Goal: Find contact information: Find contact information

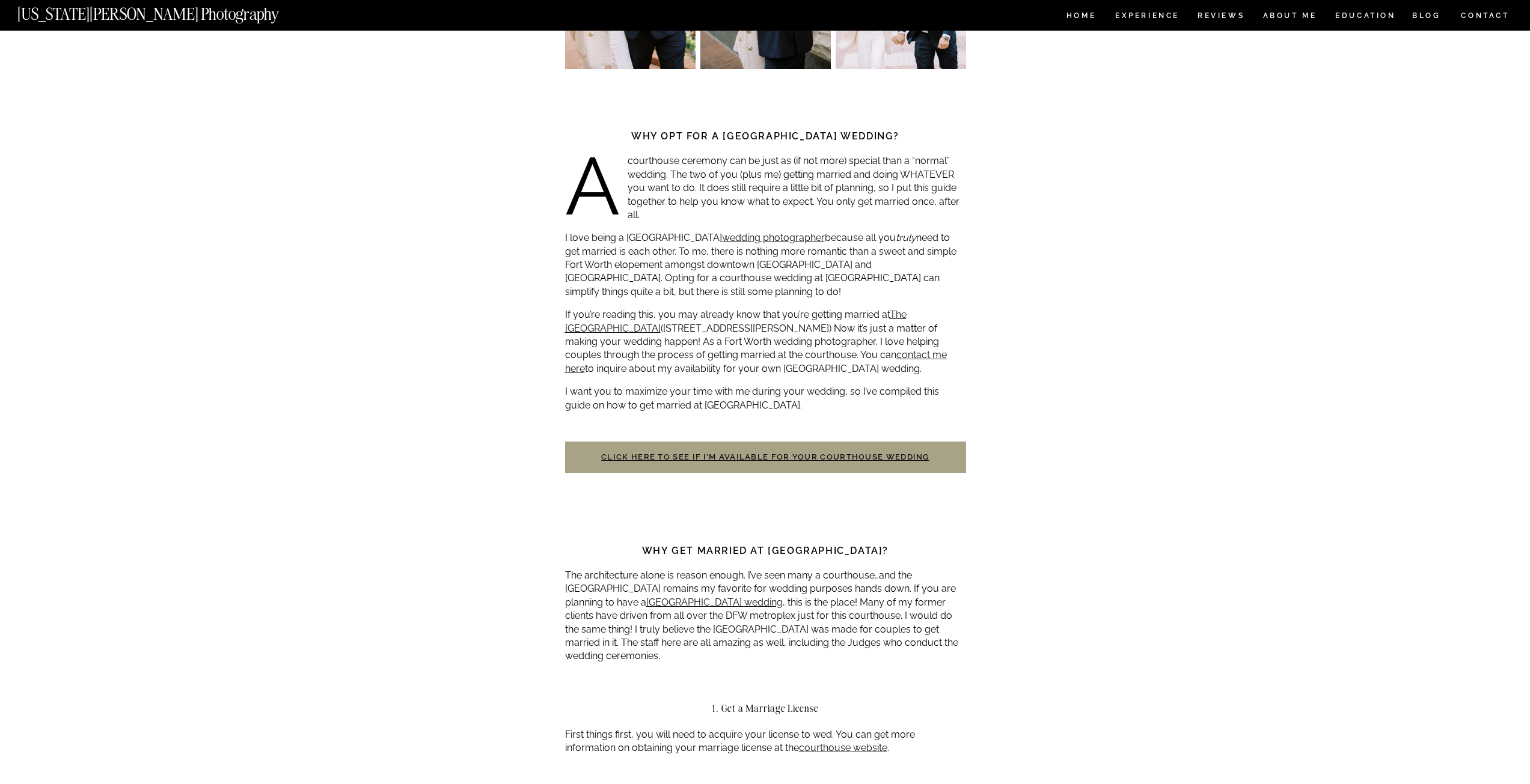
scroll to position [816, 0]
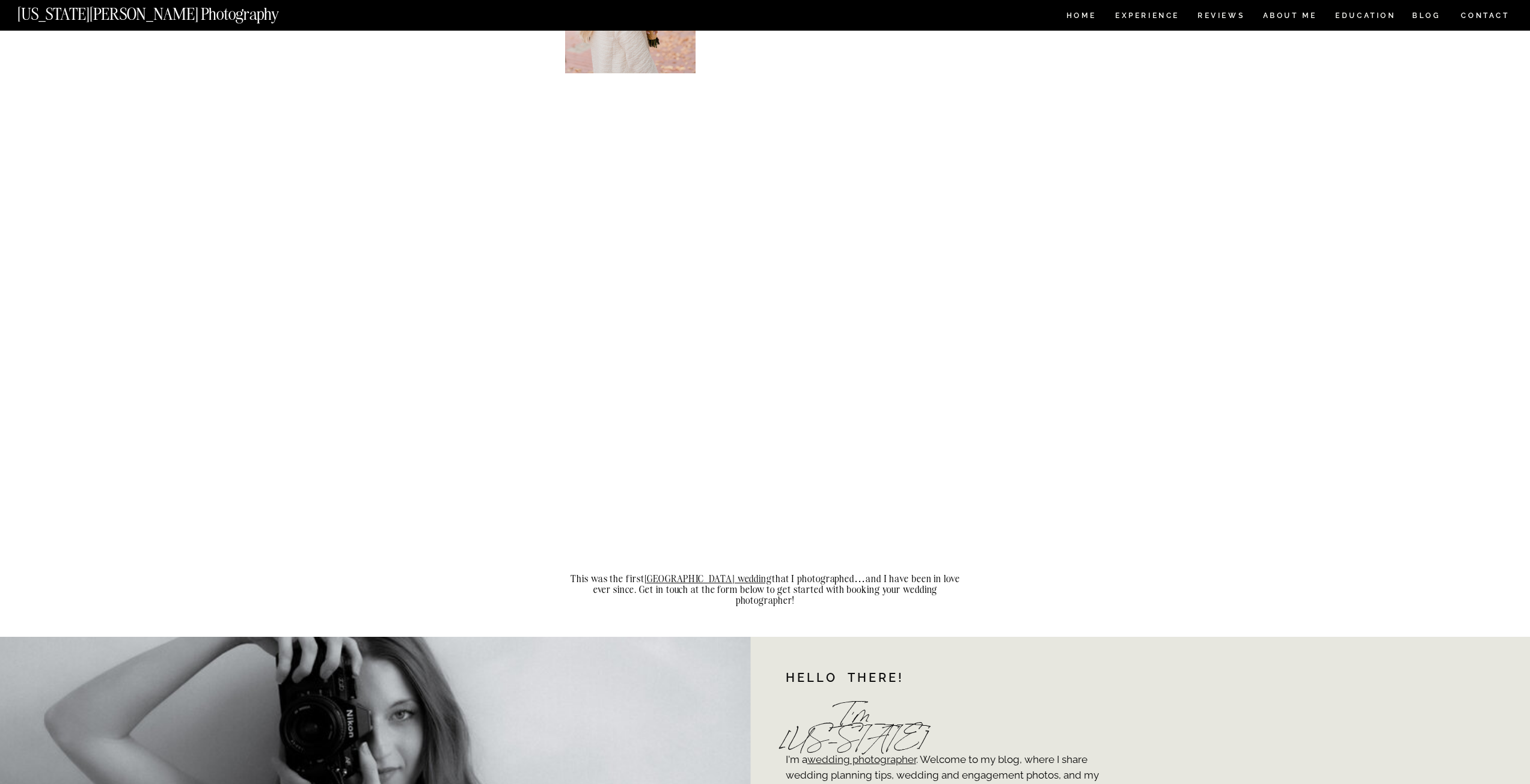
scroll to position [3125, 0]
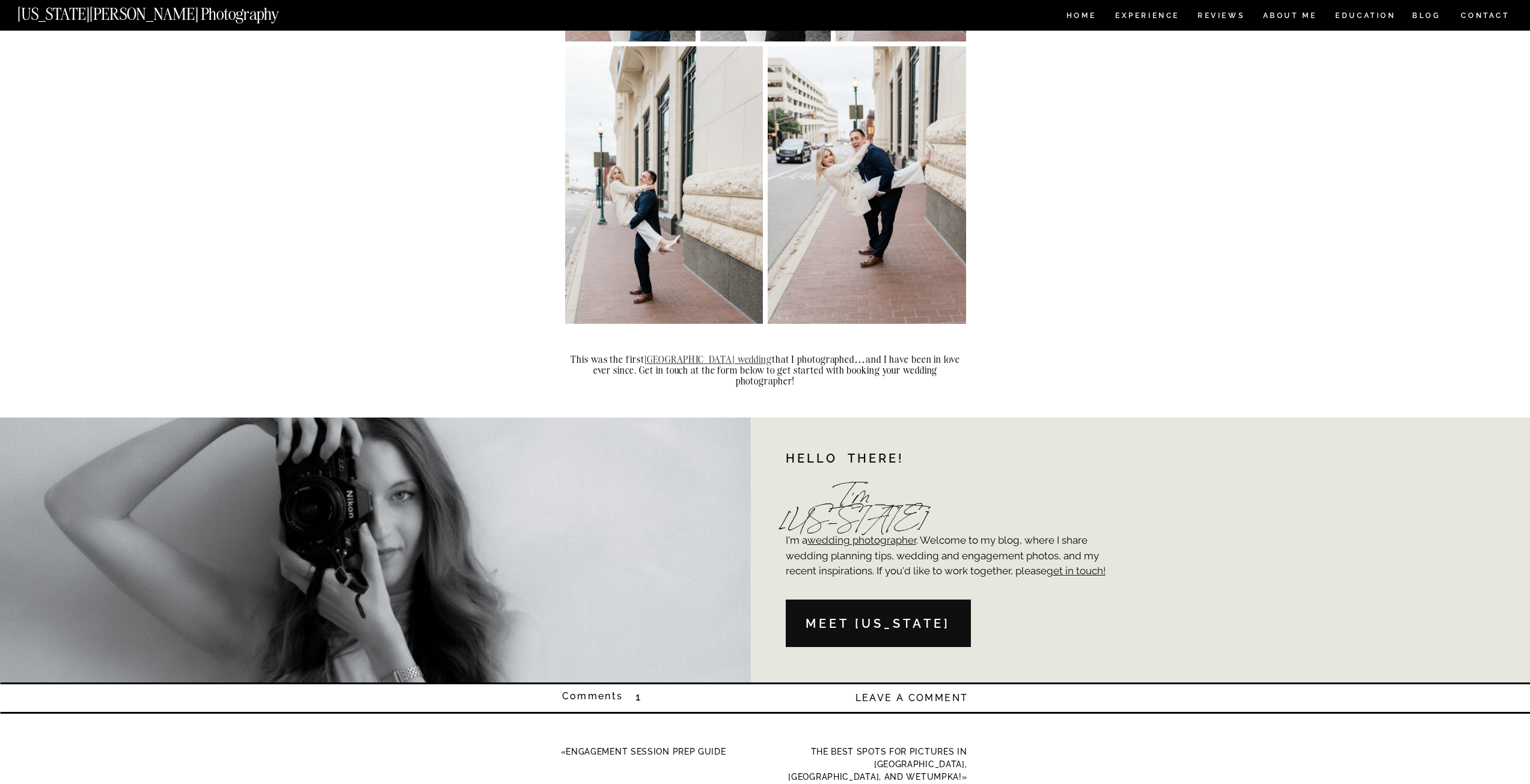
click at [749, 353] on link "Fort Worth courthouse wedding" at bounding box center [708, 359] width 128 height 12
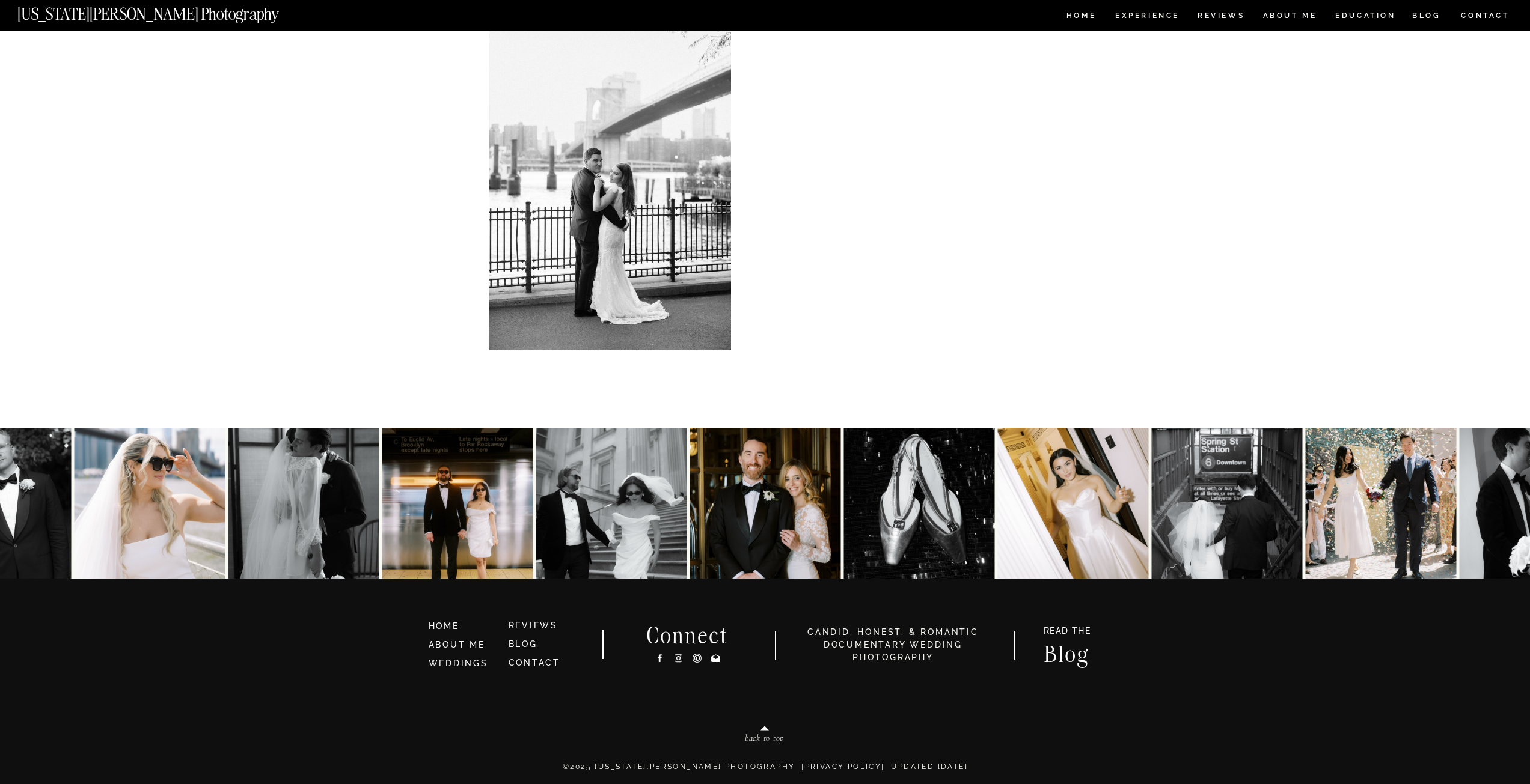
scroll to position [367, 0]
